Goal: Task Accomplishment & Management: Complete application form

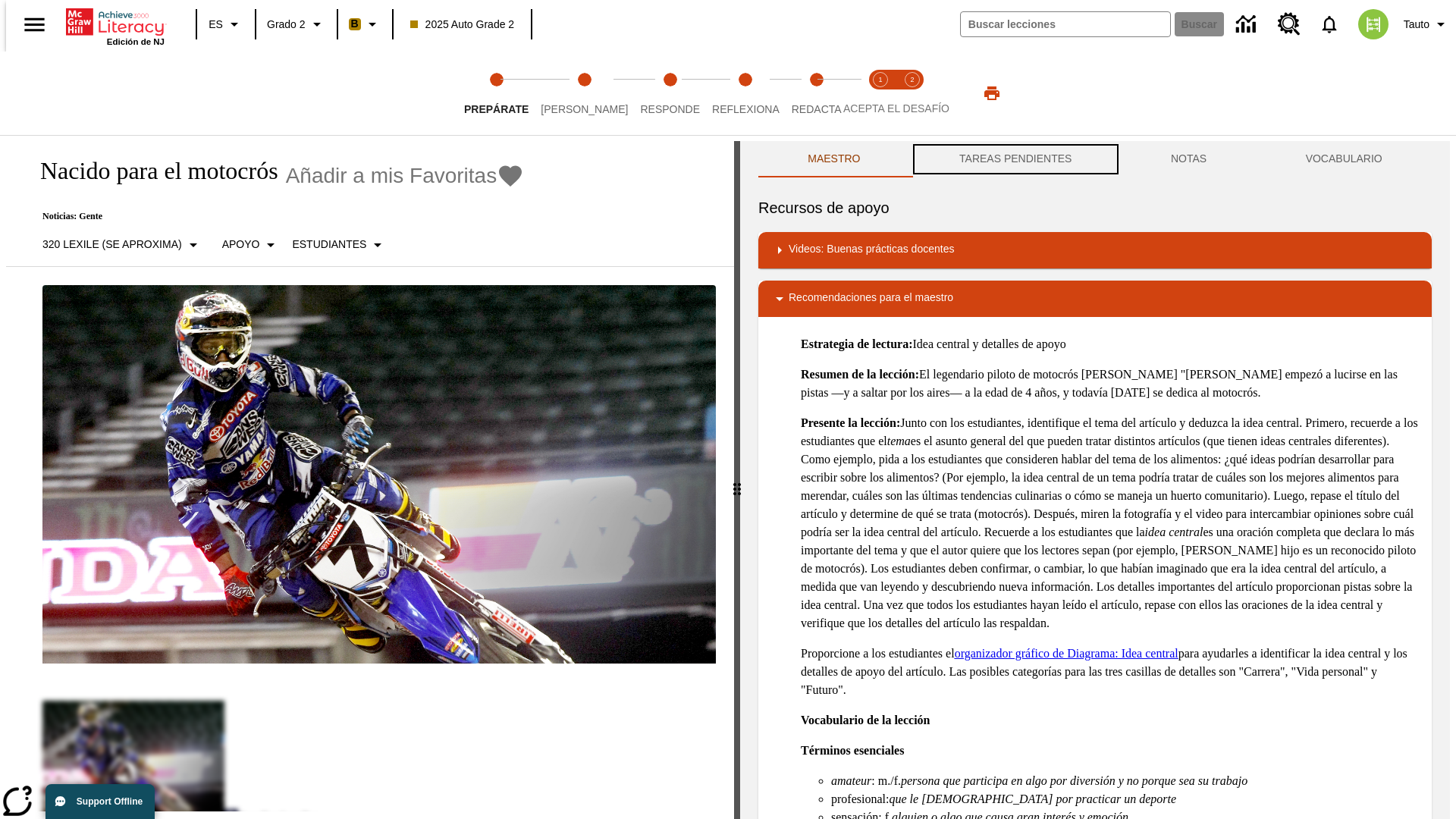
click at [1014, 159] on button "TAREAS PENDIENTES" at bounding box center [1015, 160] width 212 height 37
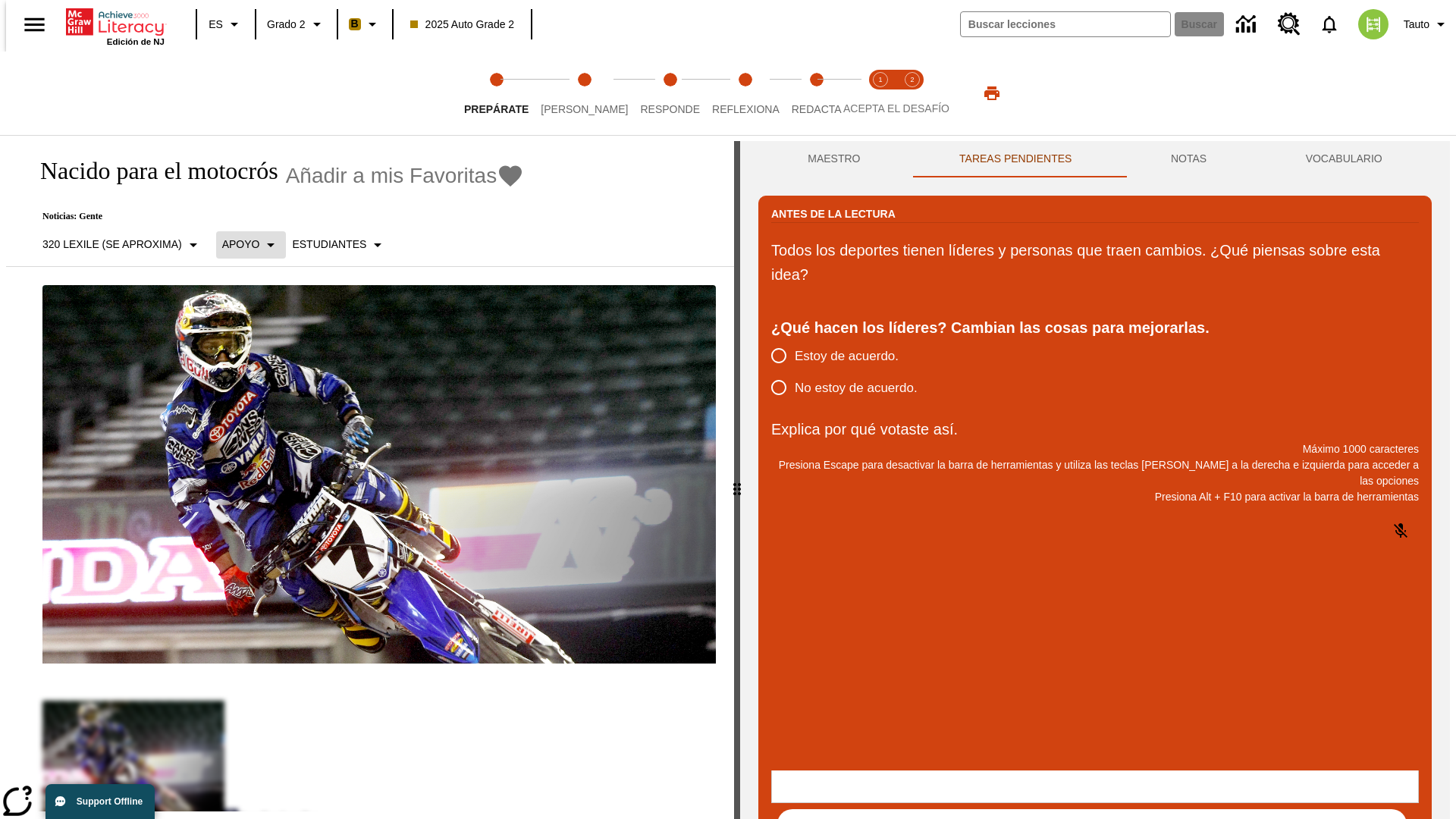
click at [243, 244] on p "Apoyo" at bounding box center [241, 244] width 38 height 16
click at [266, 333] on p "Apoyo" at bounding box center [266, 333] width 89 height 16
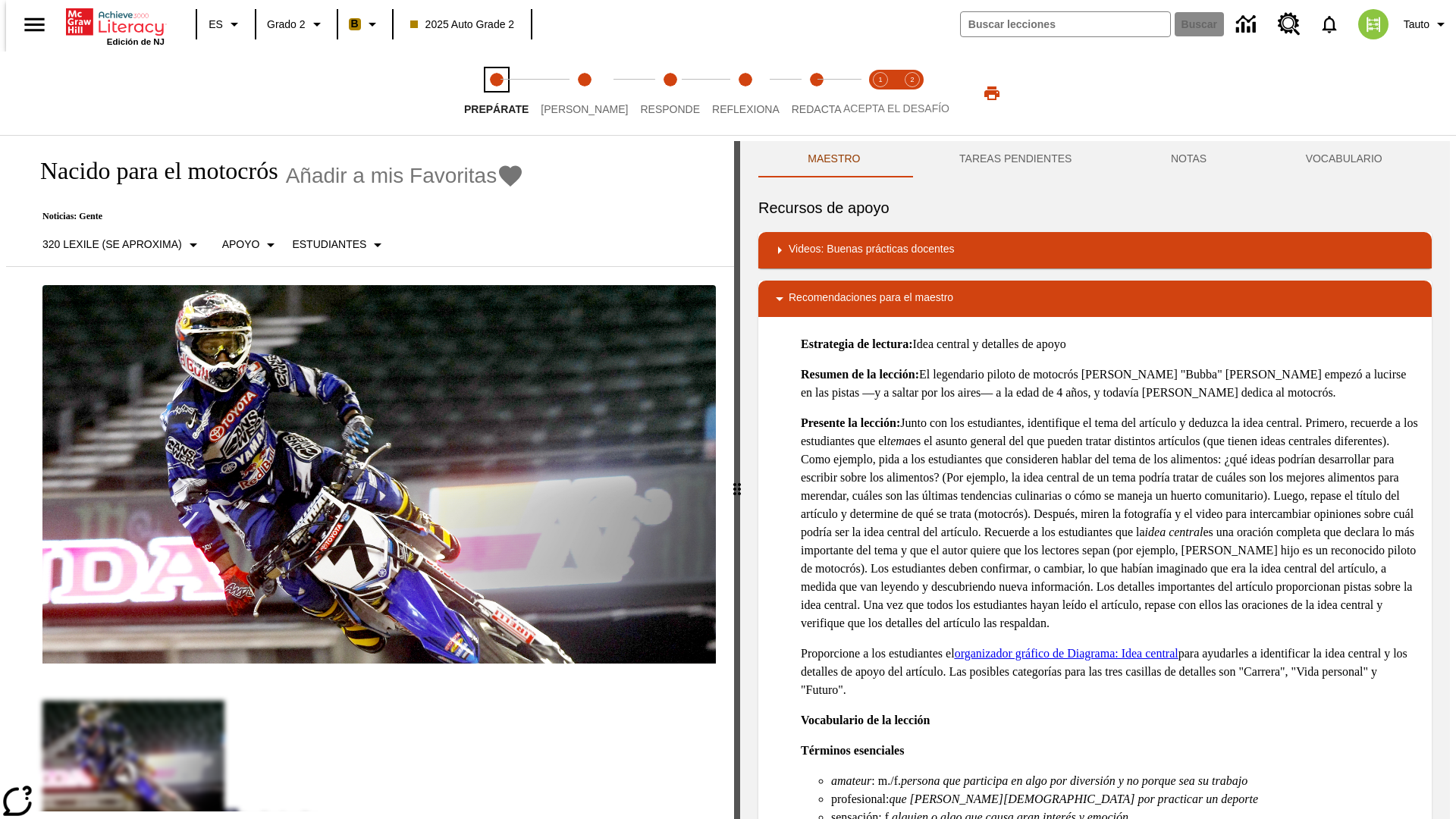
click at [496, 93] on span "Prepárate" at bounding box center [497, 103] width 64 height 28
click at [1014, 159] on button "TAREAS PENDIENTES" at bounding box center [1015, 160] width 212 height 37
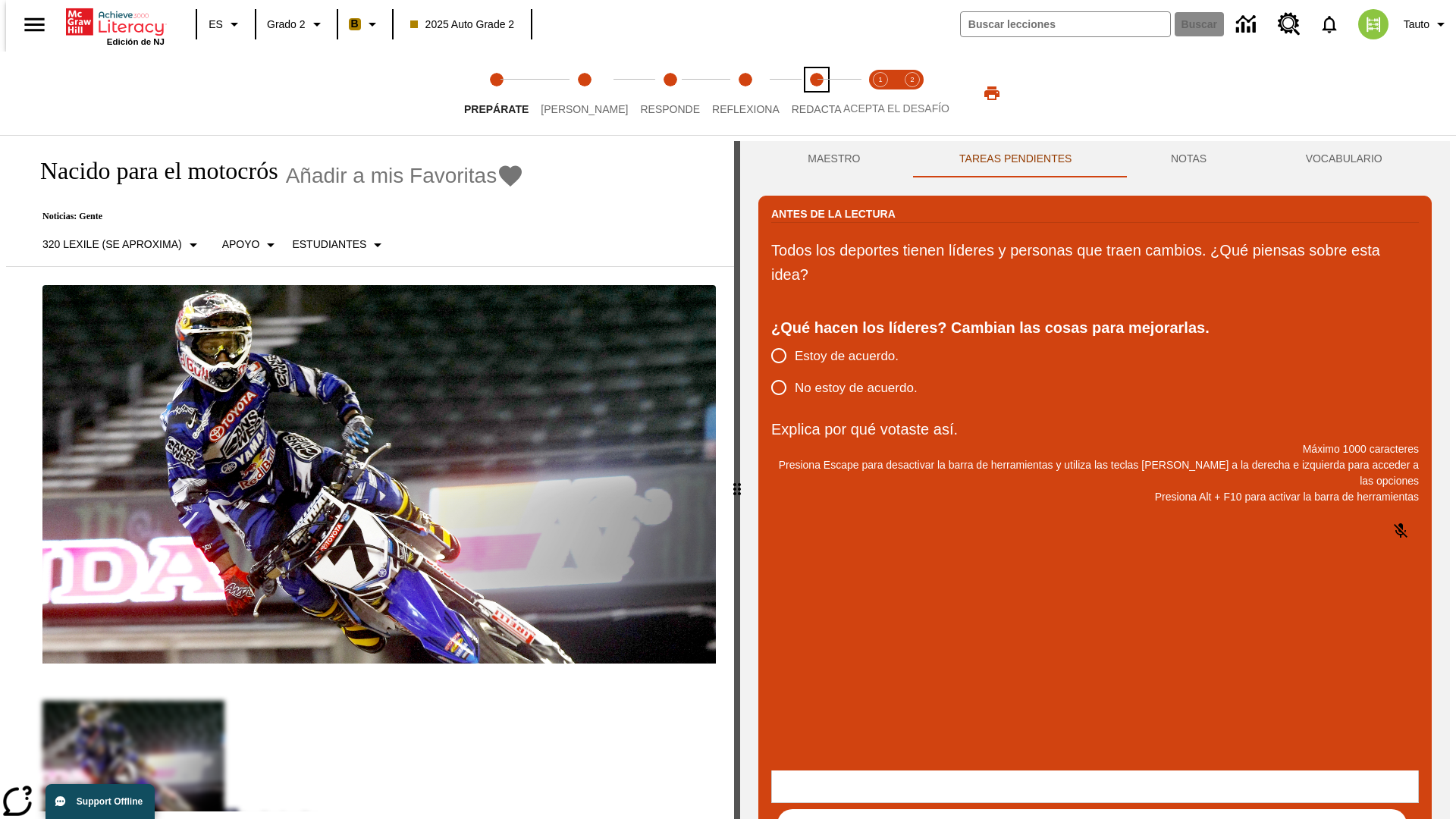
click at [800, 93] on span "Redacta" at bounding box center [817, 103] width 50 height 28
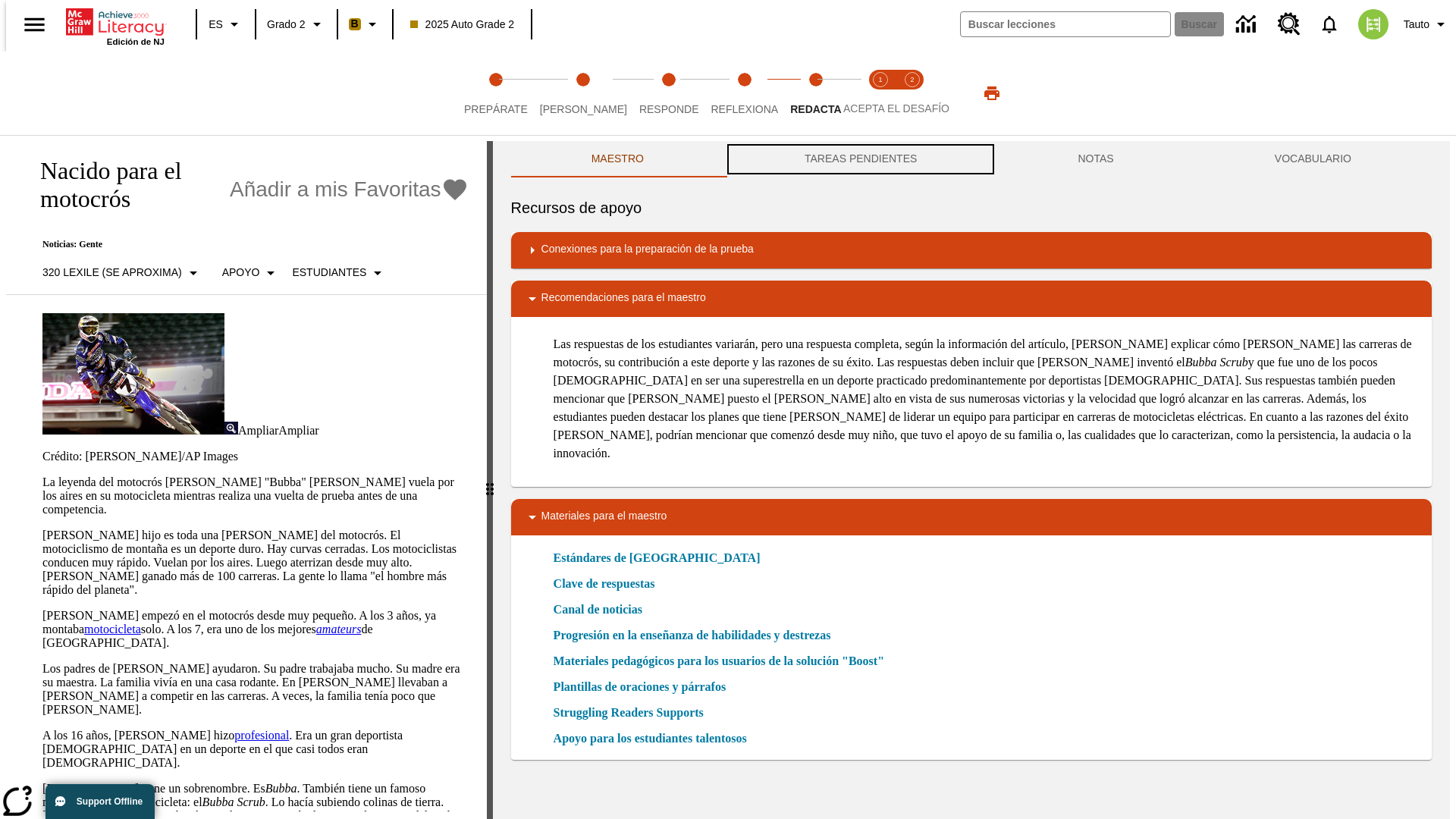
scroll to position [1, 0]
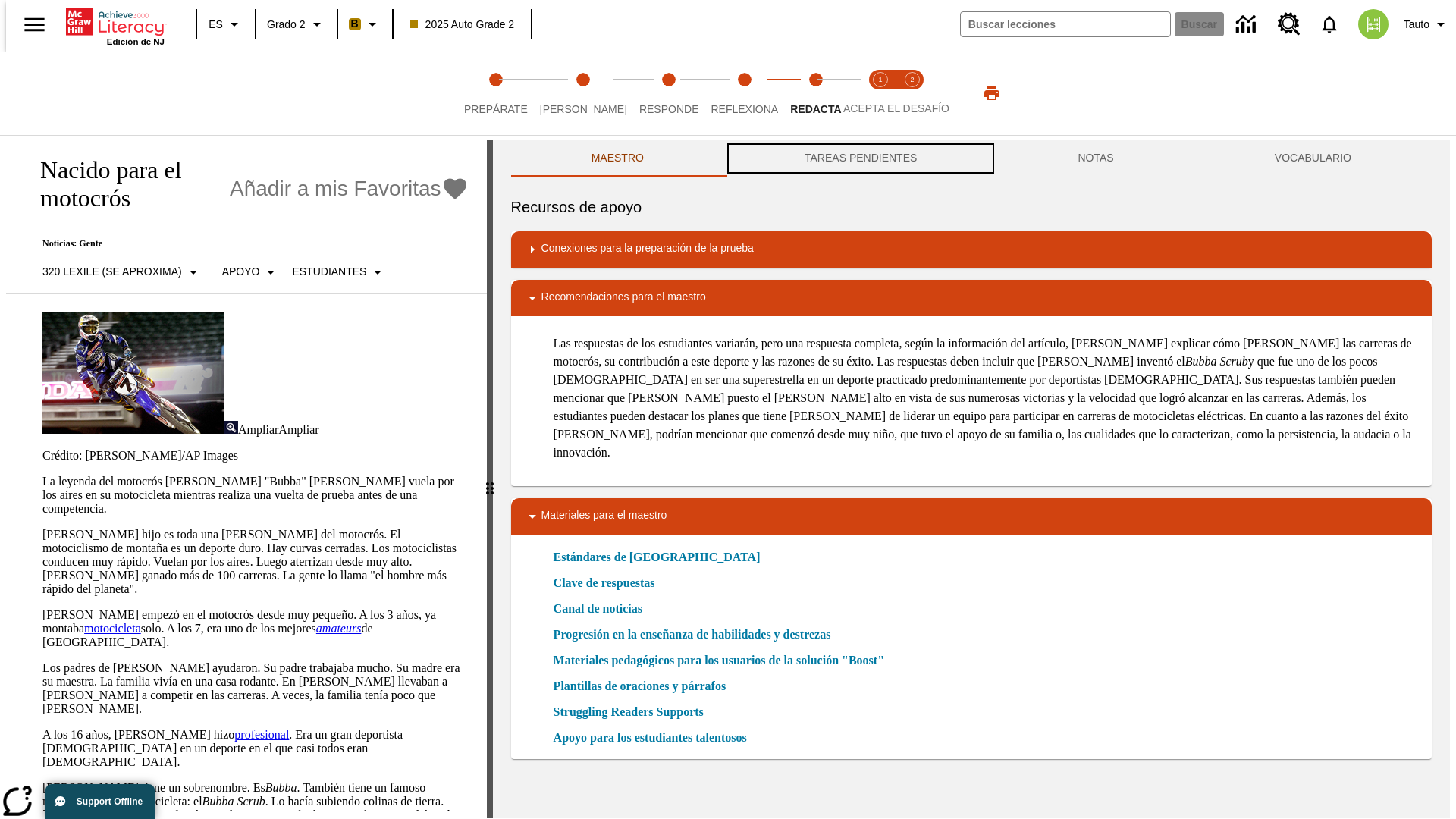
click at [859, 159] on button "TAREAS PENDIENTES" at bounding box center [860, 159] width 273 height 37
